Goal: Information Seeking & Learning: Learn about a topic

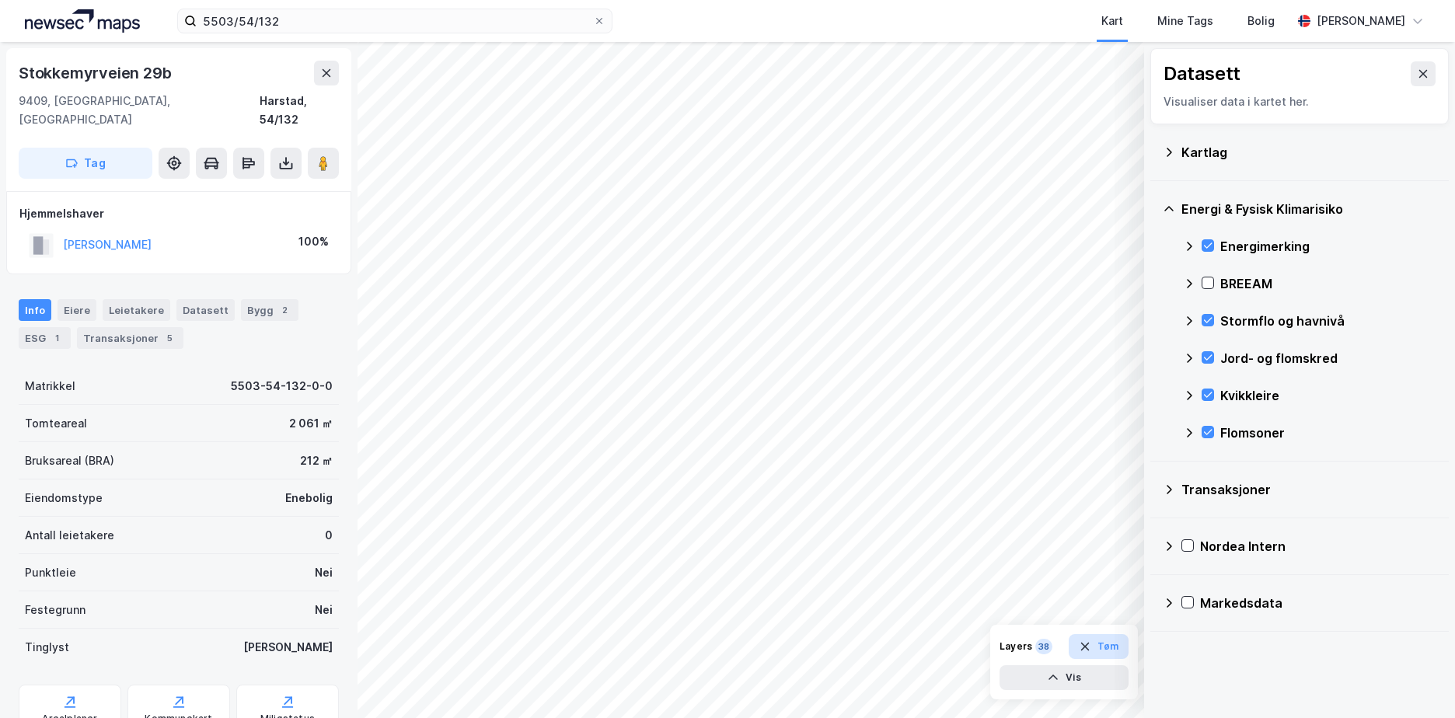
click at [1093, 643] on button "Tøm" at bounding box center [1098, 646] width 60 height 25
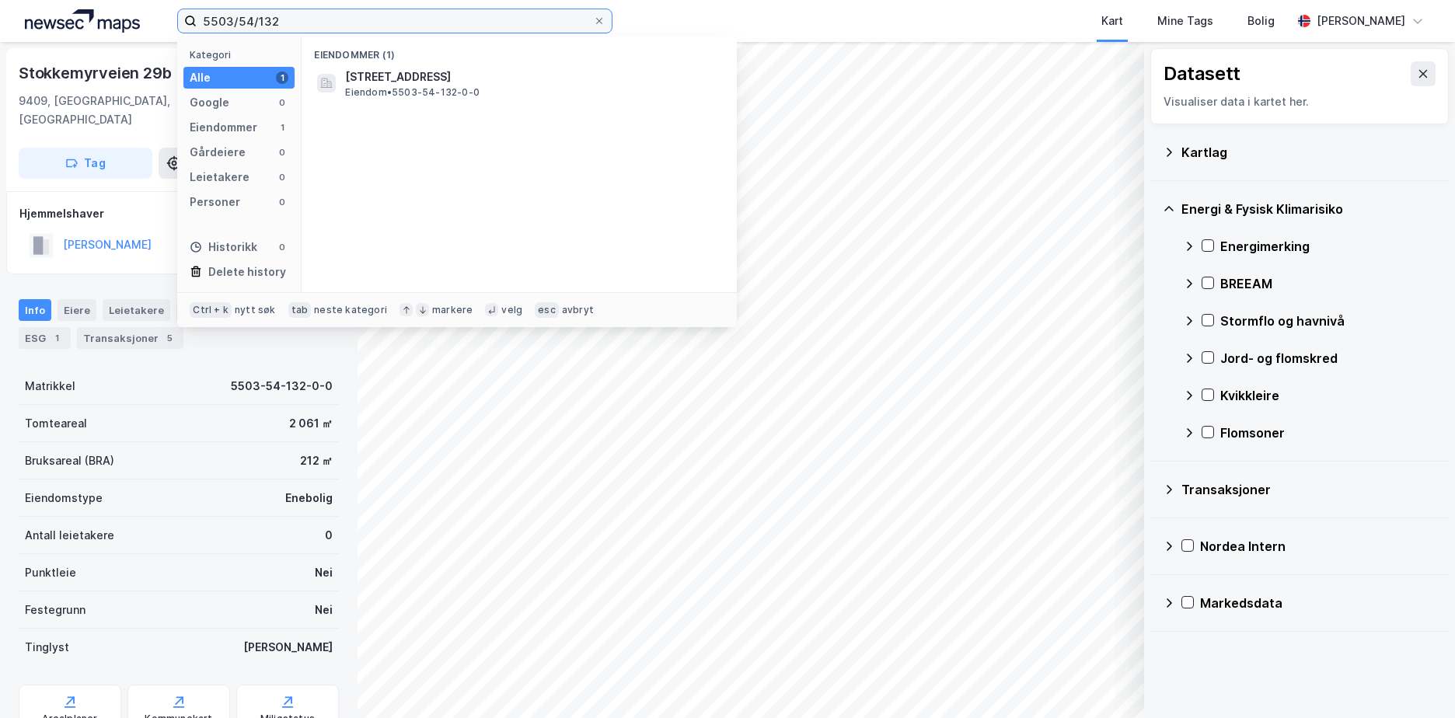
drag, startPoint x: 284, startPoint y: 25, endPoint x: 169, endPoint y: 43, distance: 116.4
click at [169, 43] on div "5503/54/132 Kategori Alle 1 Google 0 Eiendommer 1 Gårdeiere 0 Leietakere 0 Pers…" at bounding box center [727, 359] width 1455 height 718
paste input "0301/212/246//8"
click at [287, 19] on input "0301/212/246//8" at bounding box center [395, 20] width 396 height 23
type input "0301/212/246/0/8"
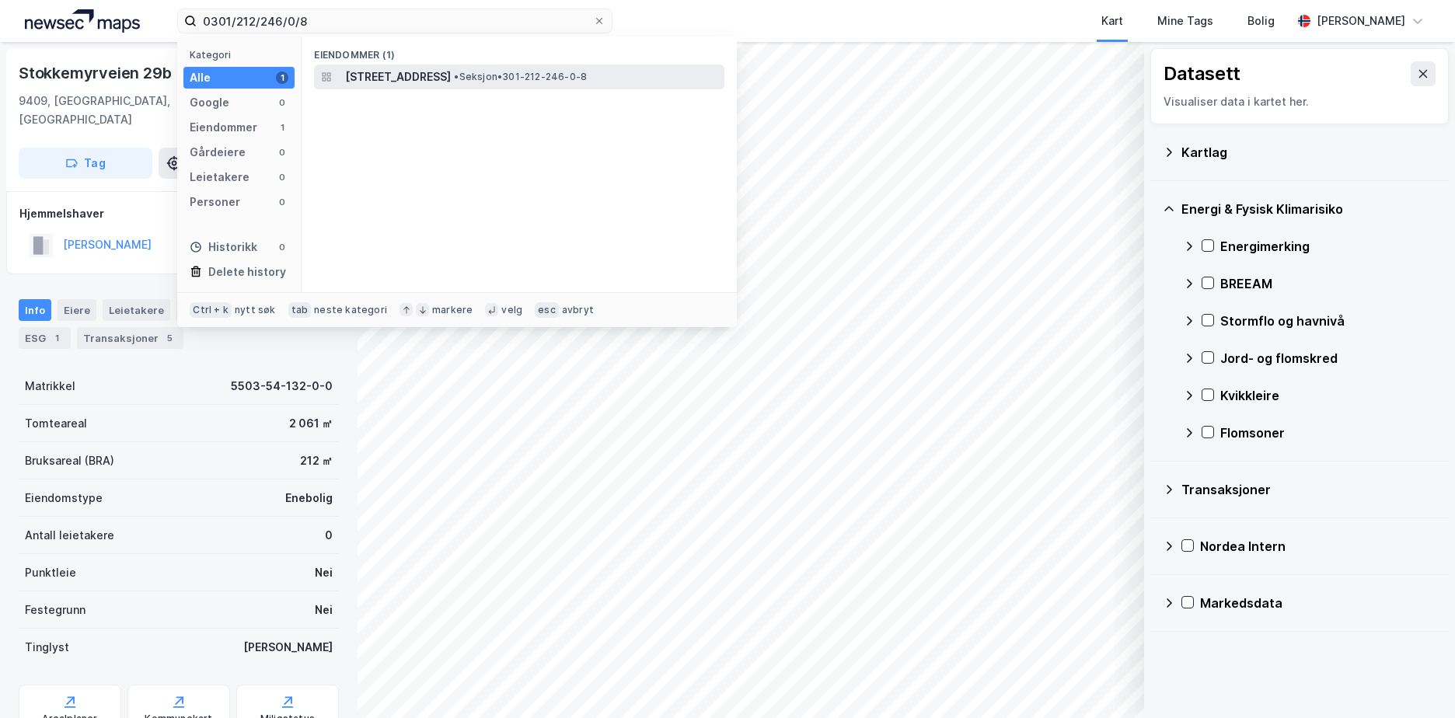
click at [451, 73] on span "[STREET_ADDRESS]" at bounding box center [398, 77] width 106 height 19
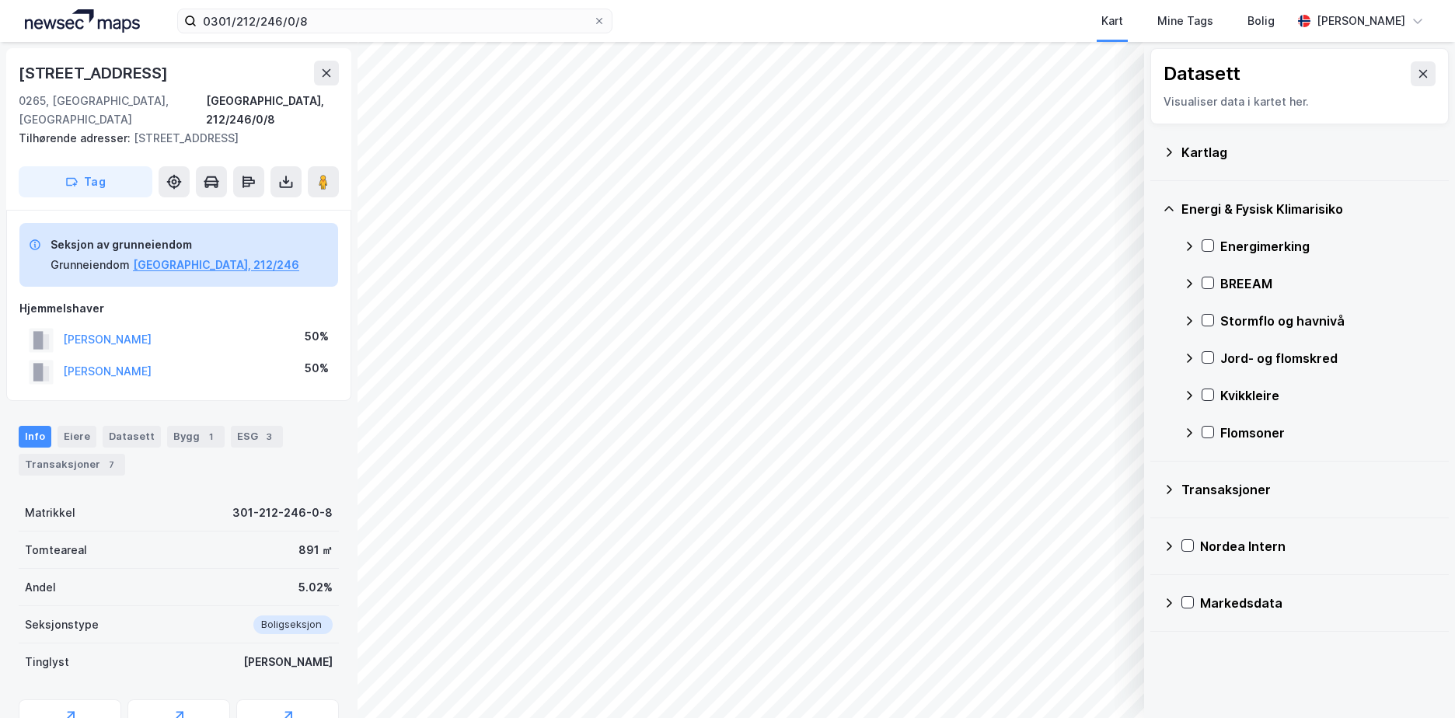
click at [1167, 155] on icon at bounding box center [1168, 152] width 5 height 9
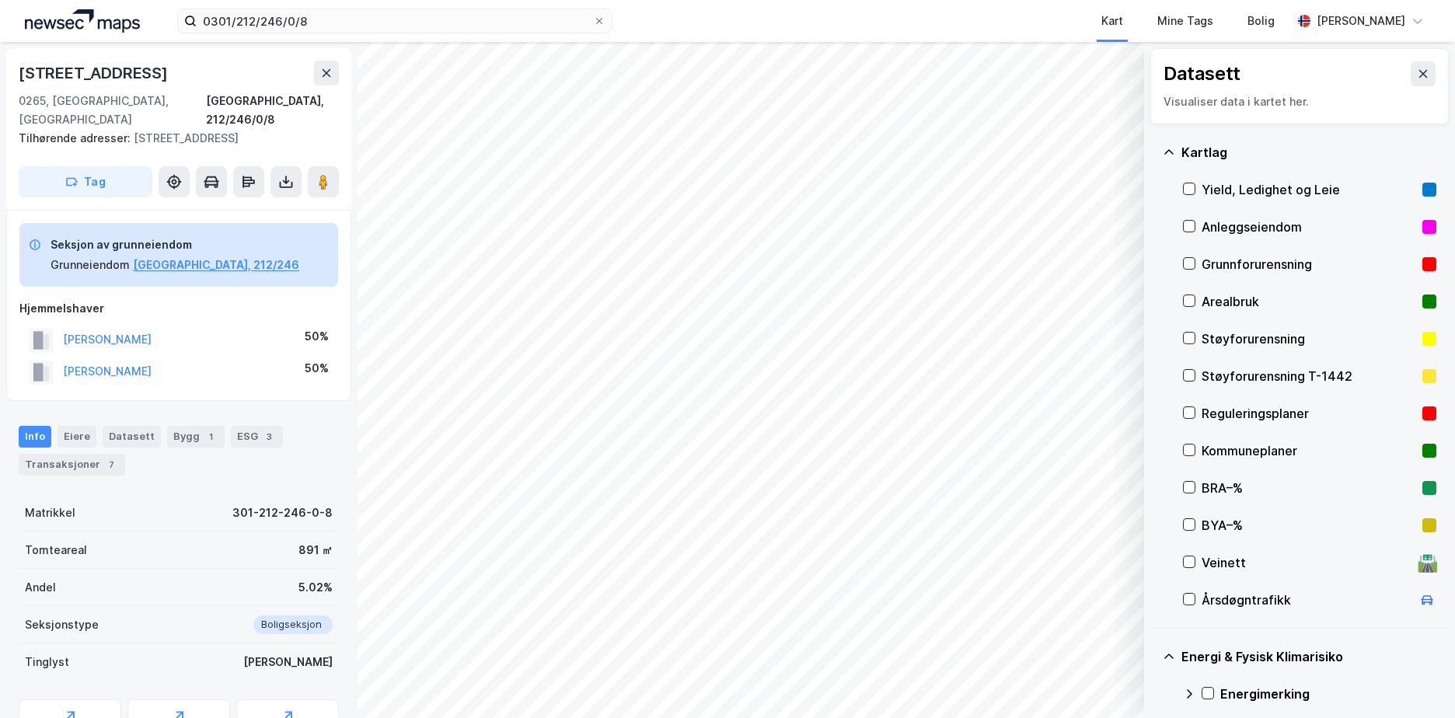
click at [1196, 260] on div "Grunnforurensning" at bounding box center [1309, 264] width 253 height 37
click at [1171, 149] on icon at bounding box center [1168, 152] width 12 height 12
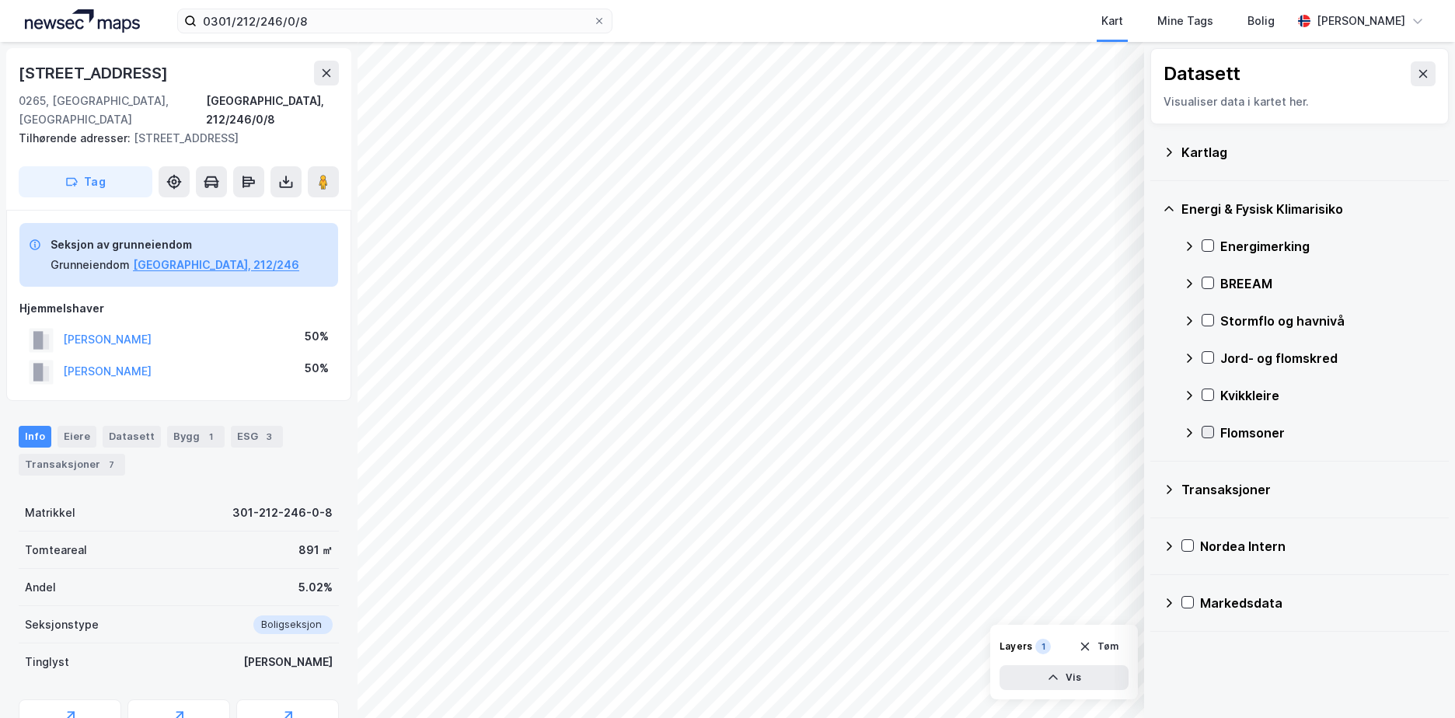
click at [1210, 431] on icon at bounding box center [1208, 432] width 9 height 5
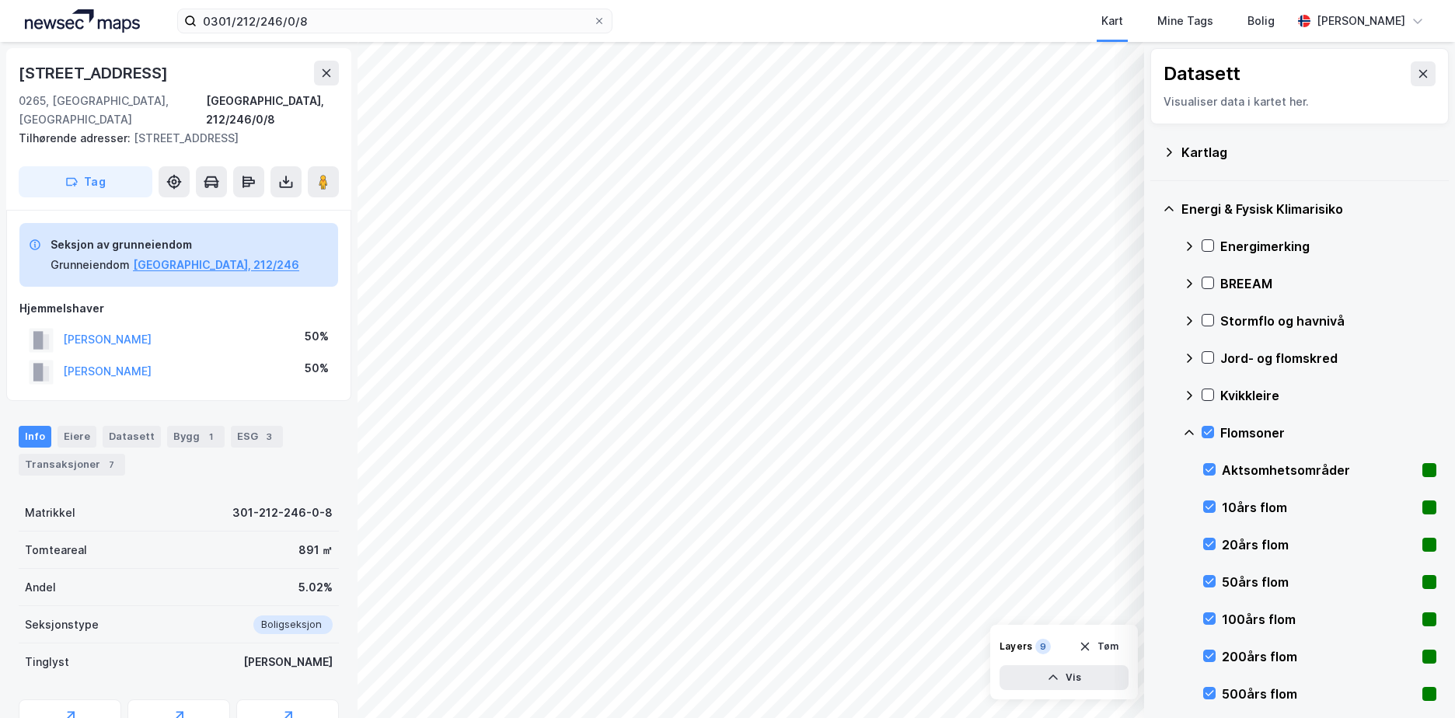
click at [1192, 430] on icon at bounding box center [1189, 433] width 12 height 12
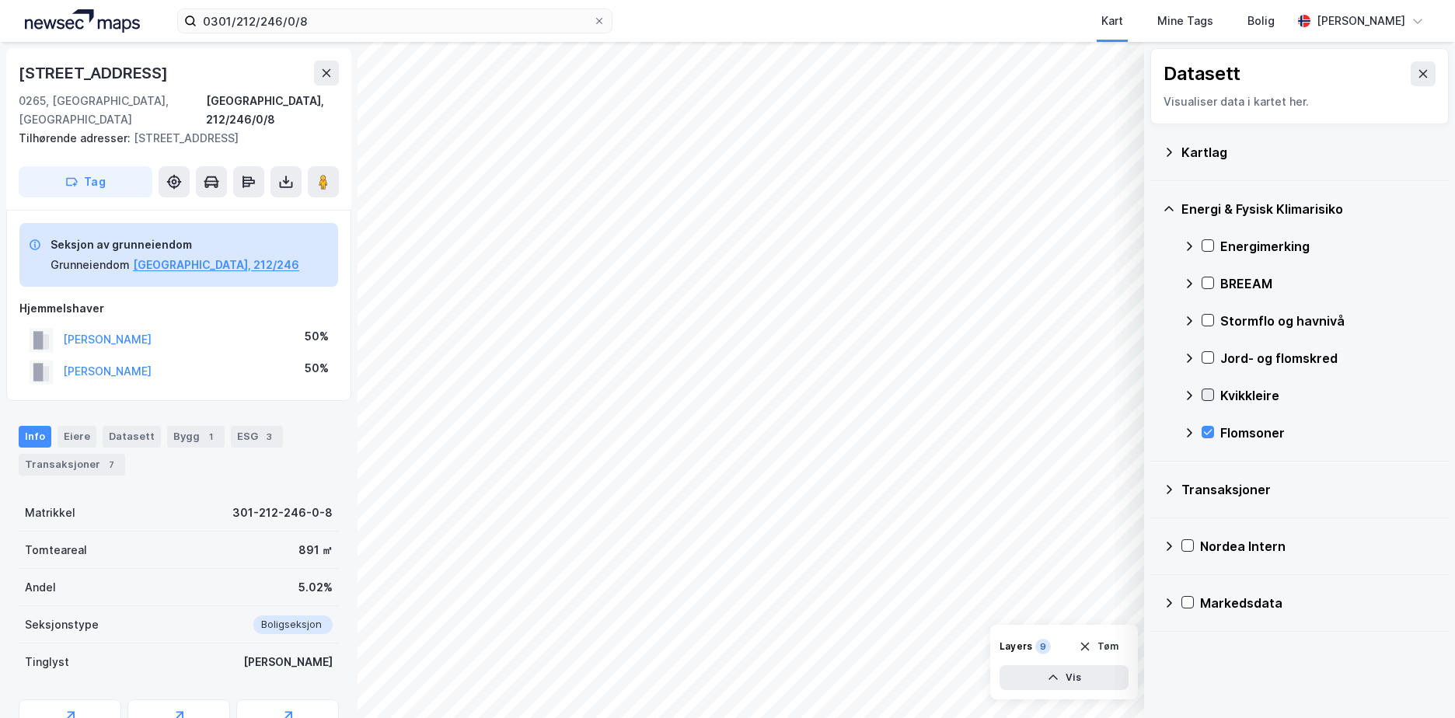
click at [1204, 395] on icon at bounding box center [1207, 394] width 11 height 11
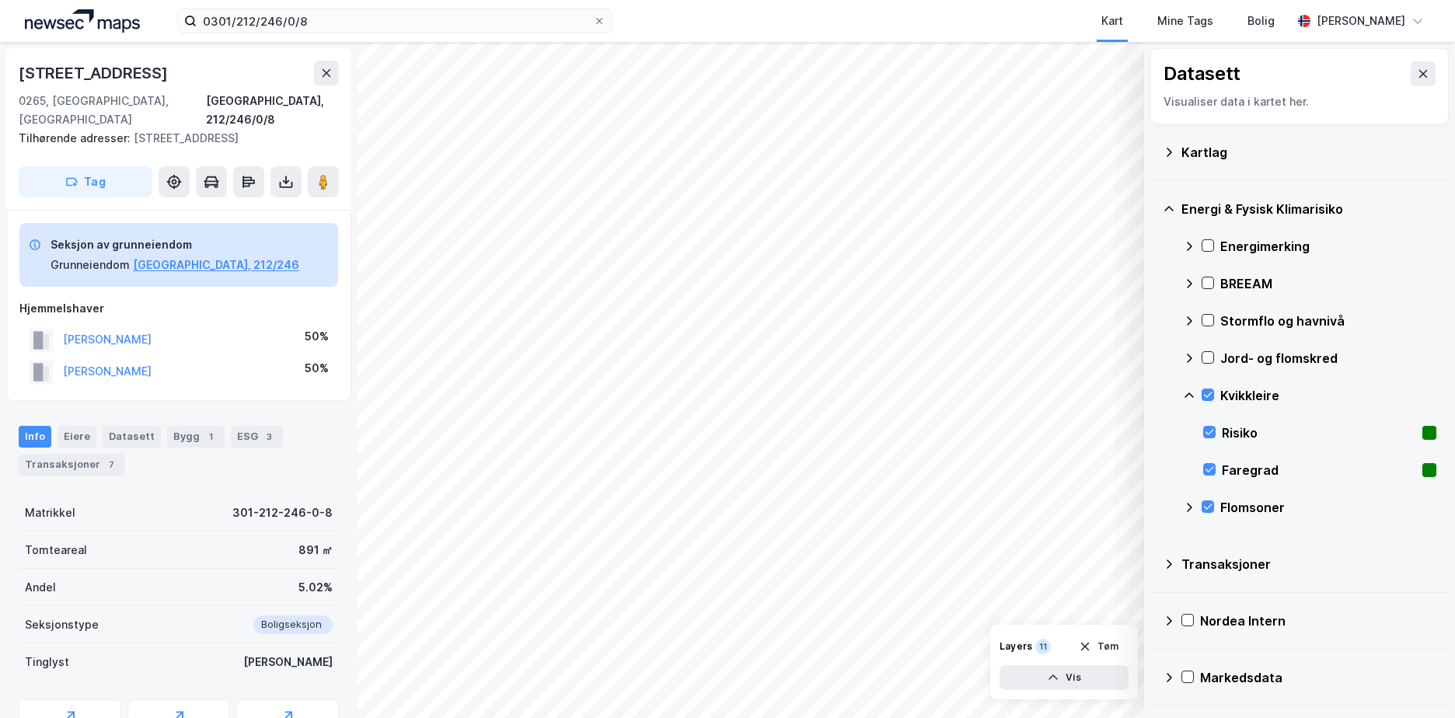
click at [1191, 396] on icon at bounding box center [1188, 394] width 9 height 5
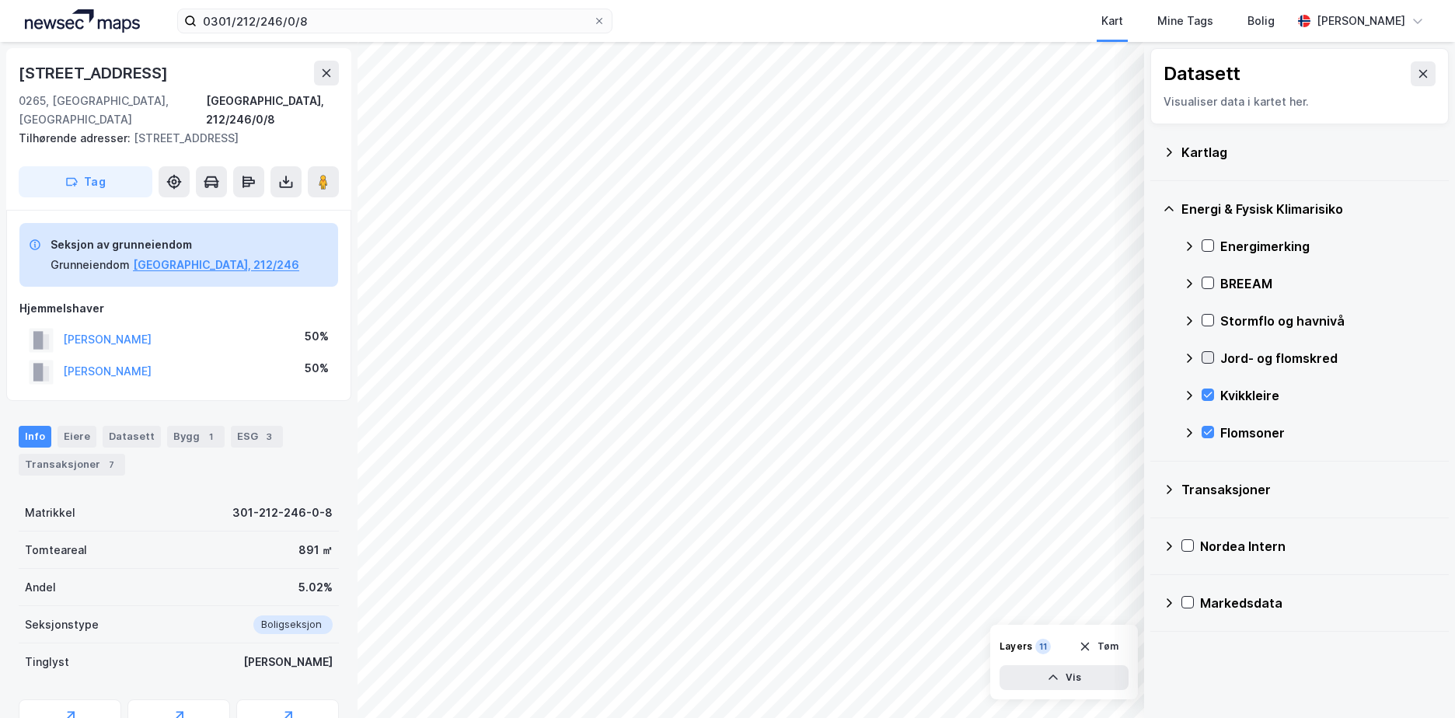
click at [1205, 355] on icon at bounding box center [1207, 357] width 11 height 11
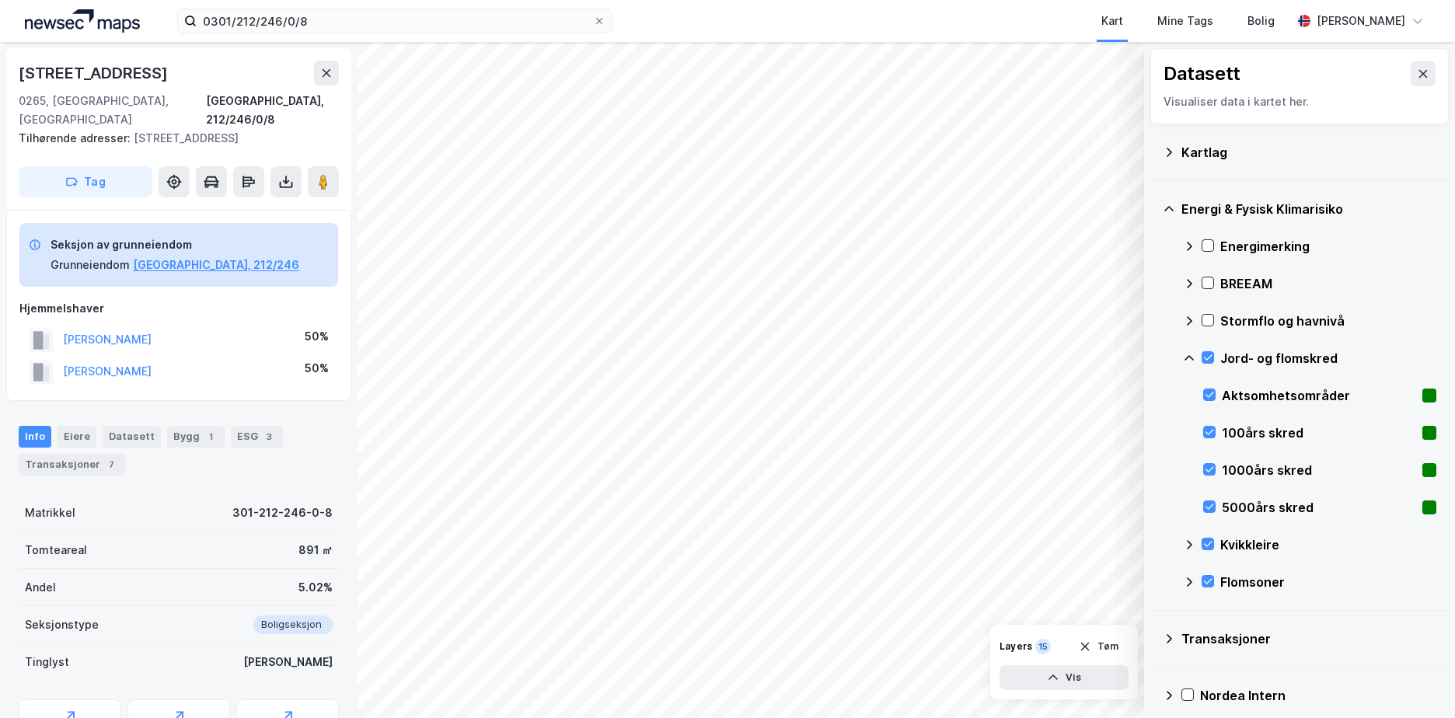
click at [1191, 357] on icon at bounding box center [1188, 357] width 9 height 5
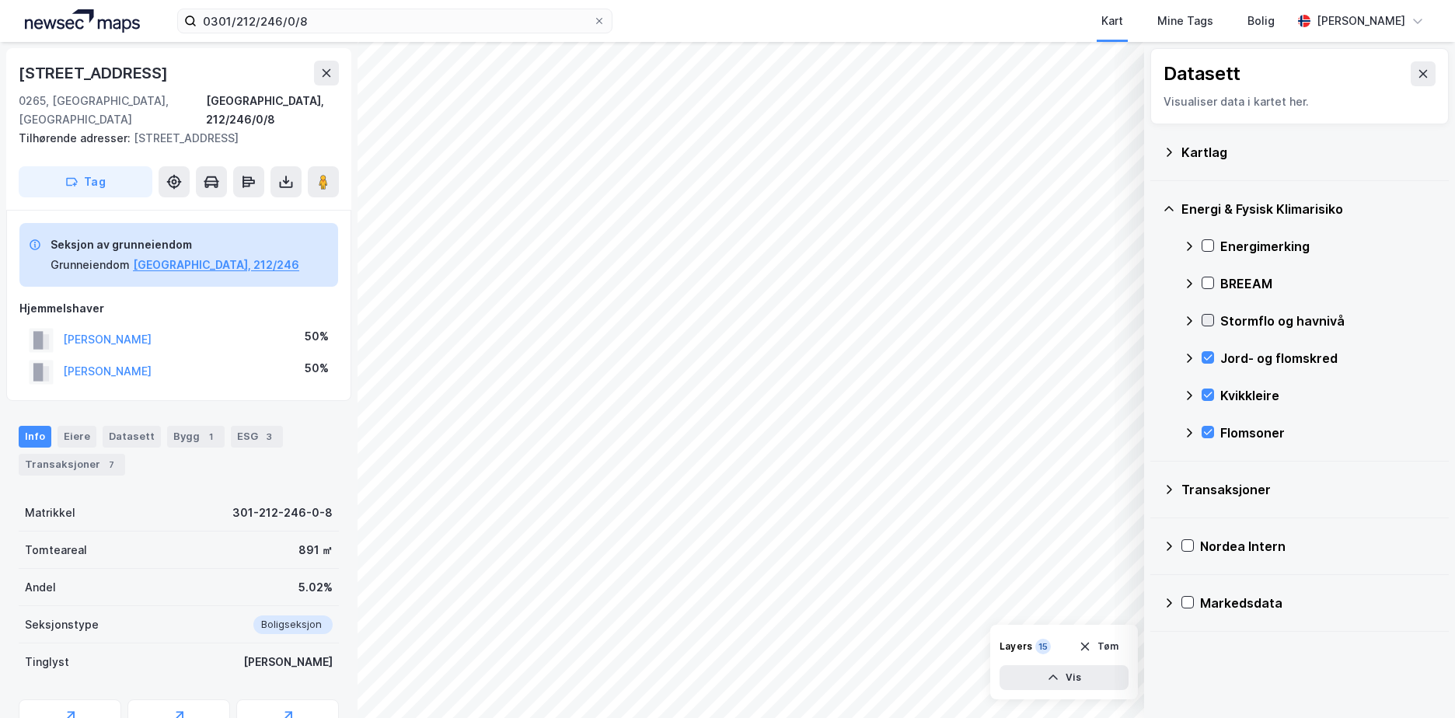
click at [1208, 318] on icon at bounding box center [1207, 320] width 11 height 11
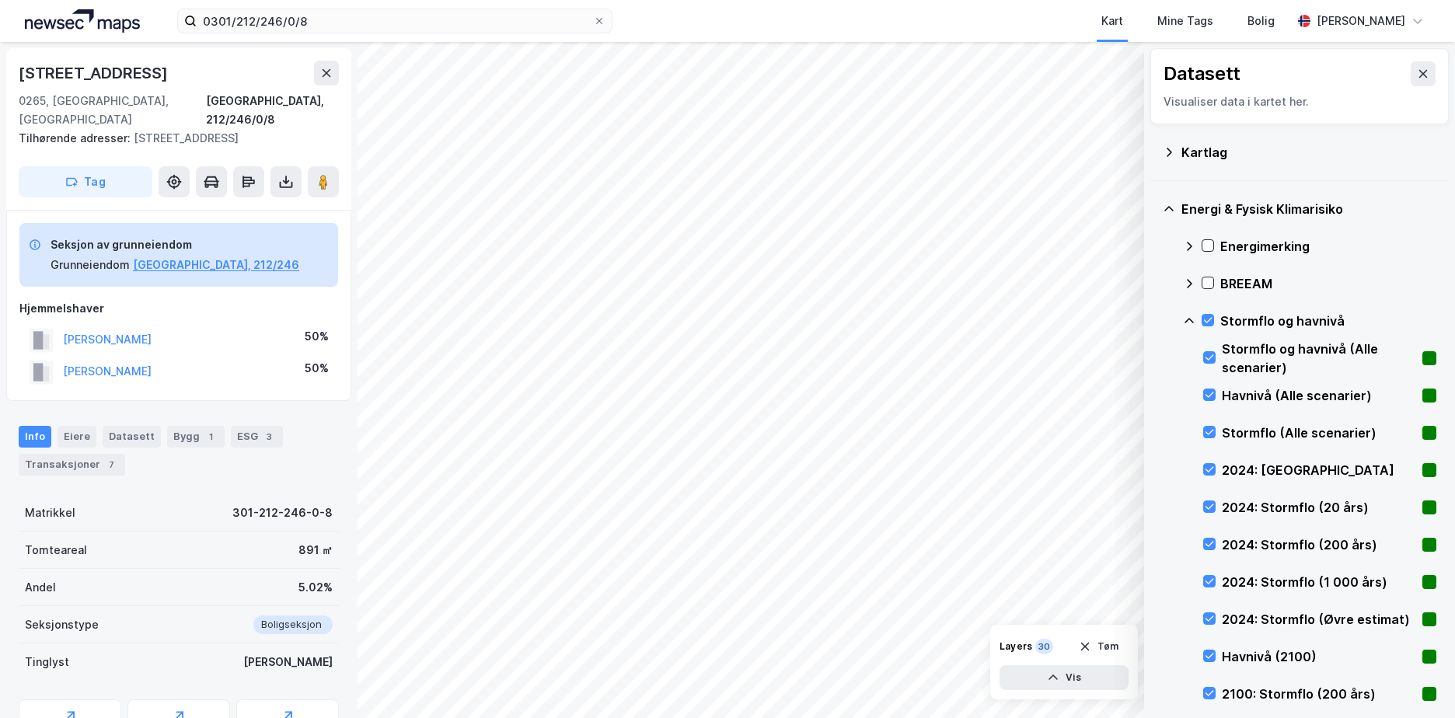
click at [1186, 316] on icon at bounding box center [1189, 321] width 12 height 12
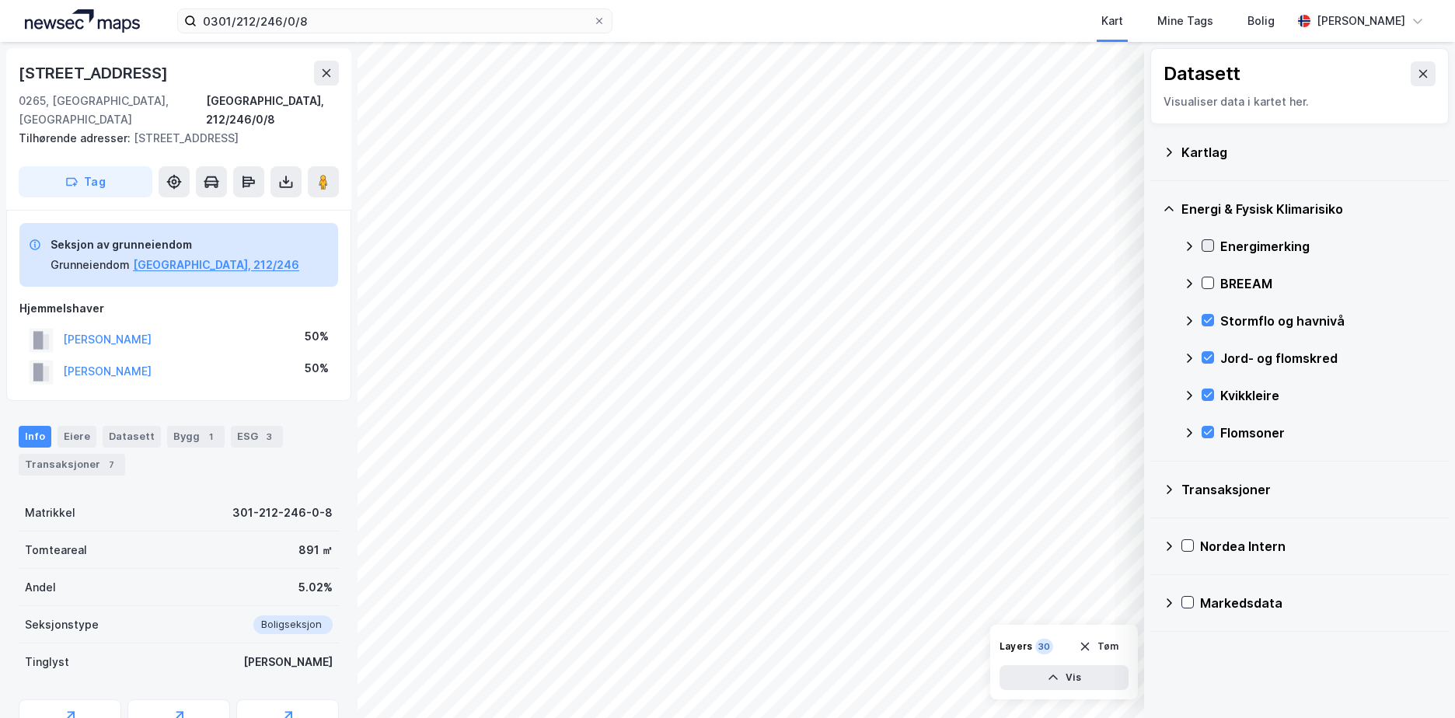
click at [1208, 243] on icon at bounding box center [1207, 245] width 11 height 11
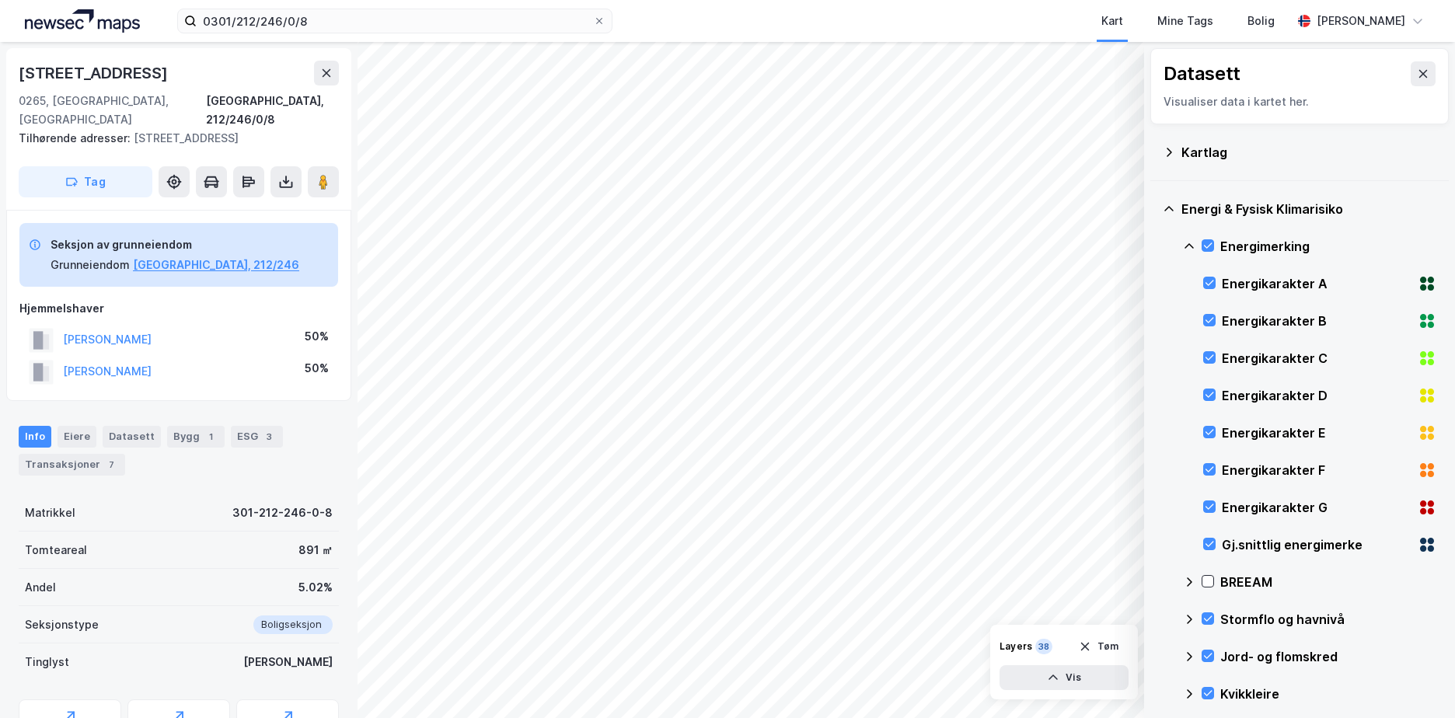
click at [1190, 240] on icon at bounding box center [1189, 246] width 12 height 12
